Goal: Information Seeking & Learning: Learn about a topic

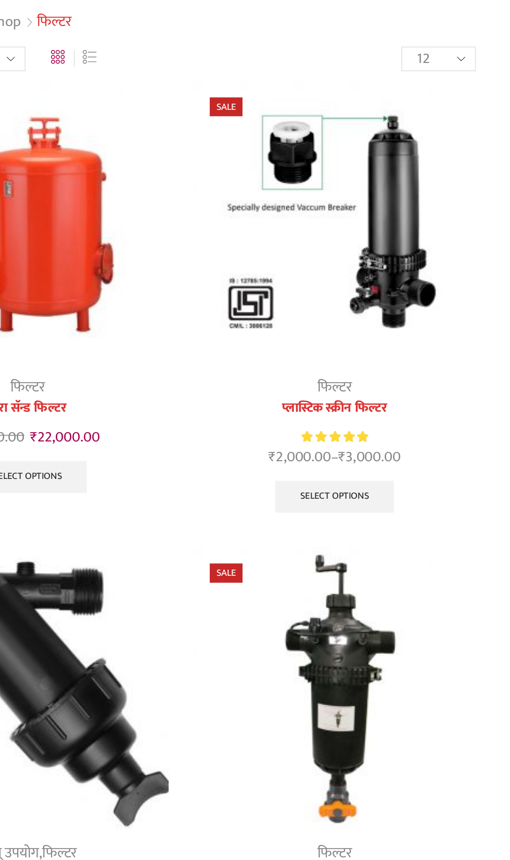
scroll to position [73, 0]
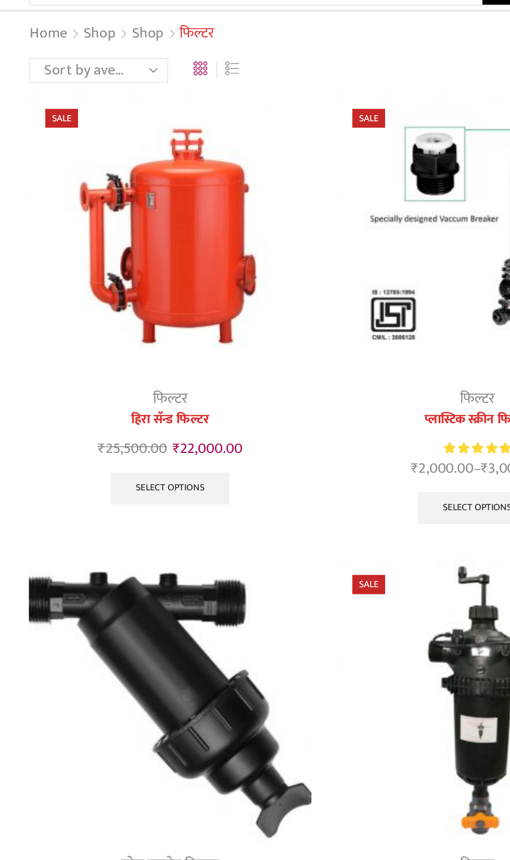
click at [178, 145] on img at bounding box center [158, 149] width 180 height 180
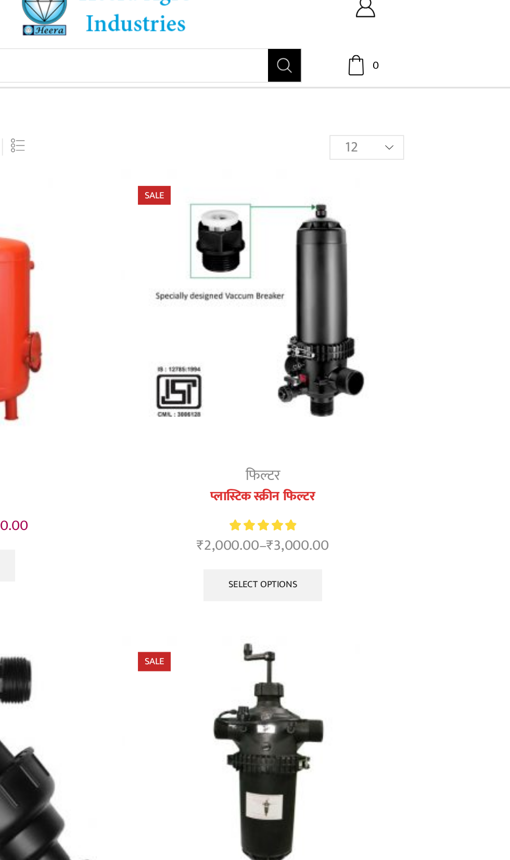
scroll to position [0, 0]
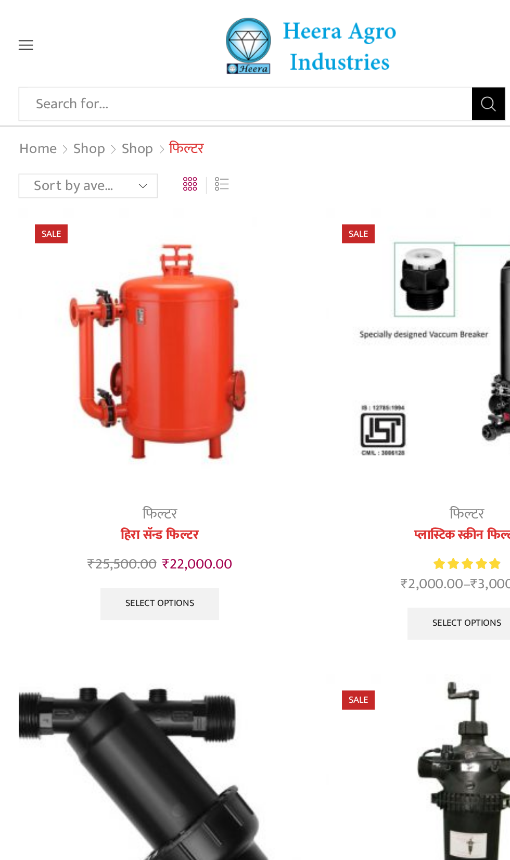
click at [149, 122] on select "Sort by popularity Sort by average rating Sort by latest Sort by price: low to …" at bounding box center [112, 118] width 89 height 16
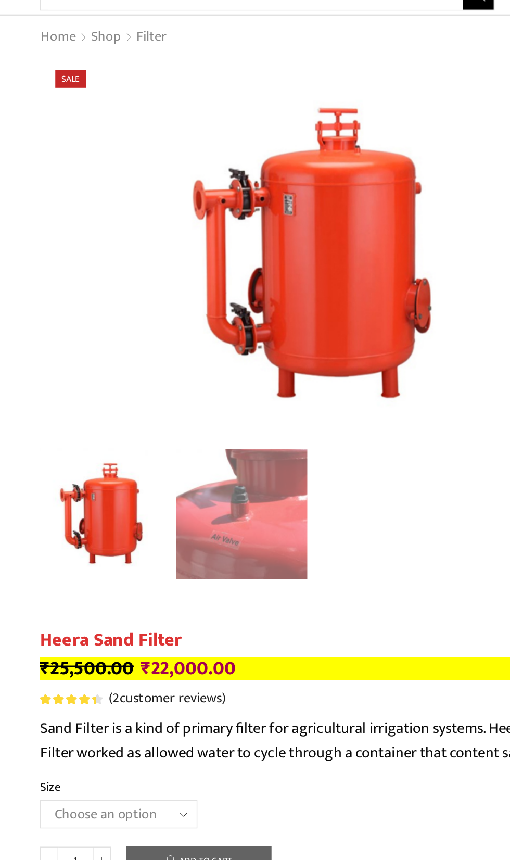
scroll to position [64, 0]
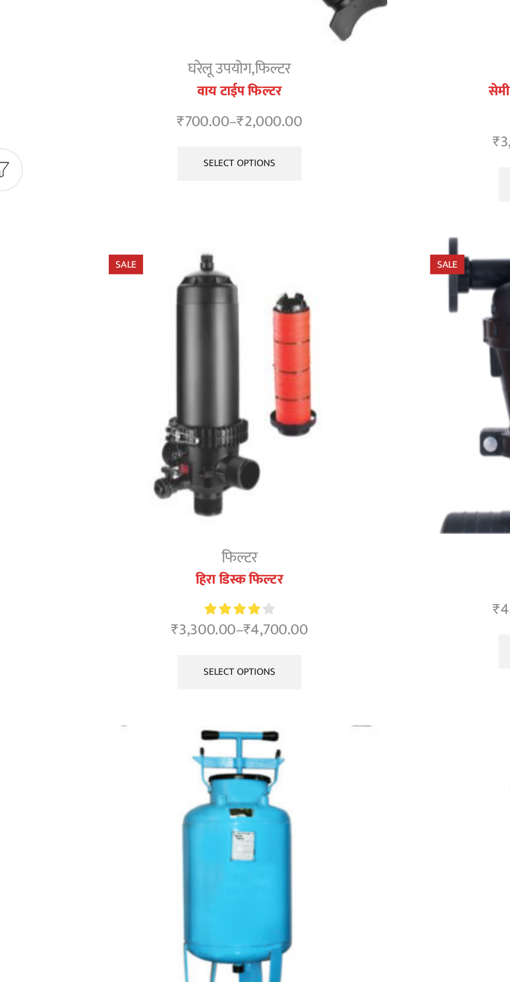
scroll to position [291, 0]
